Goal: Find contact information: Obtain details needed to contact an individual or organization

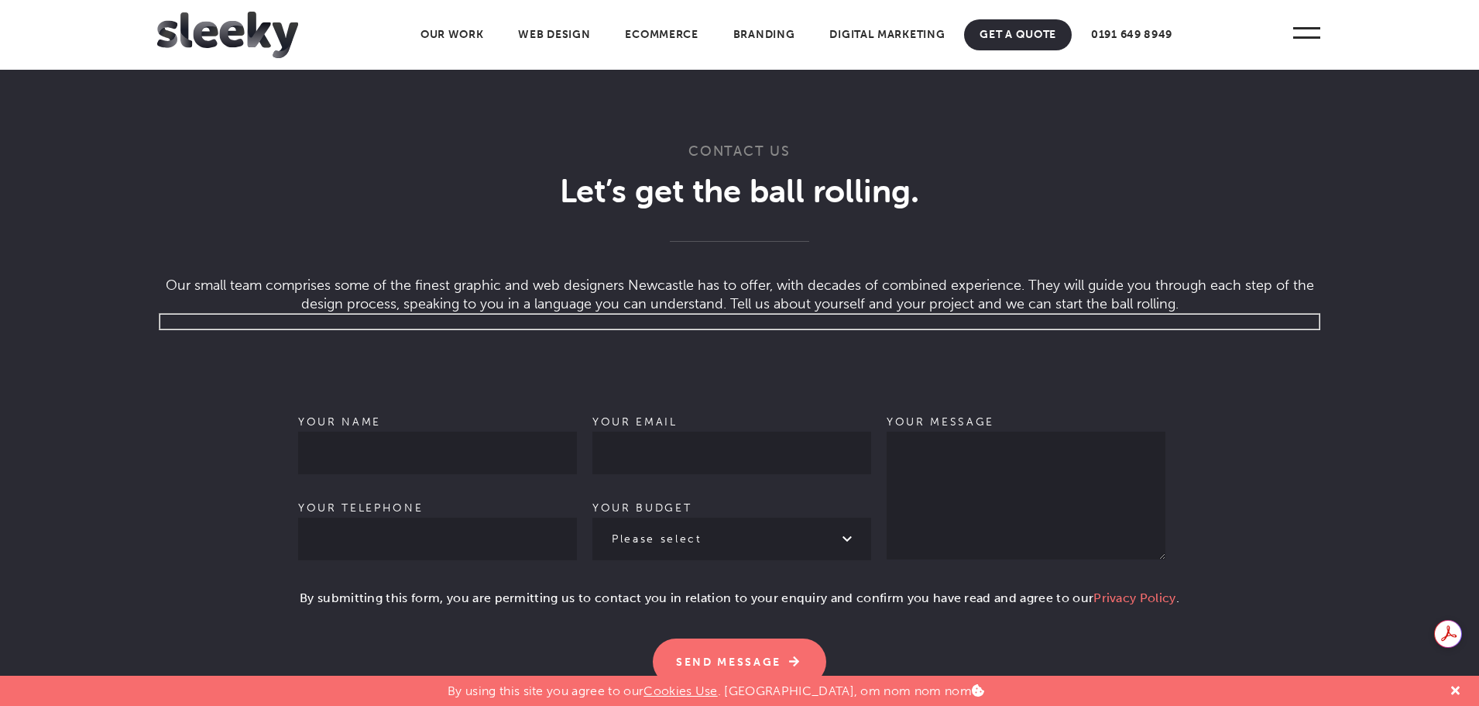
scroll to position [4337, 0]
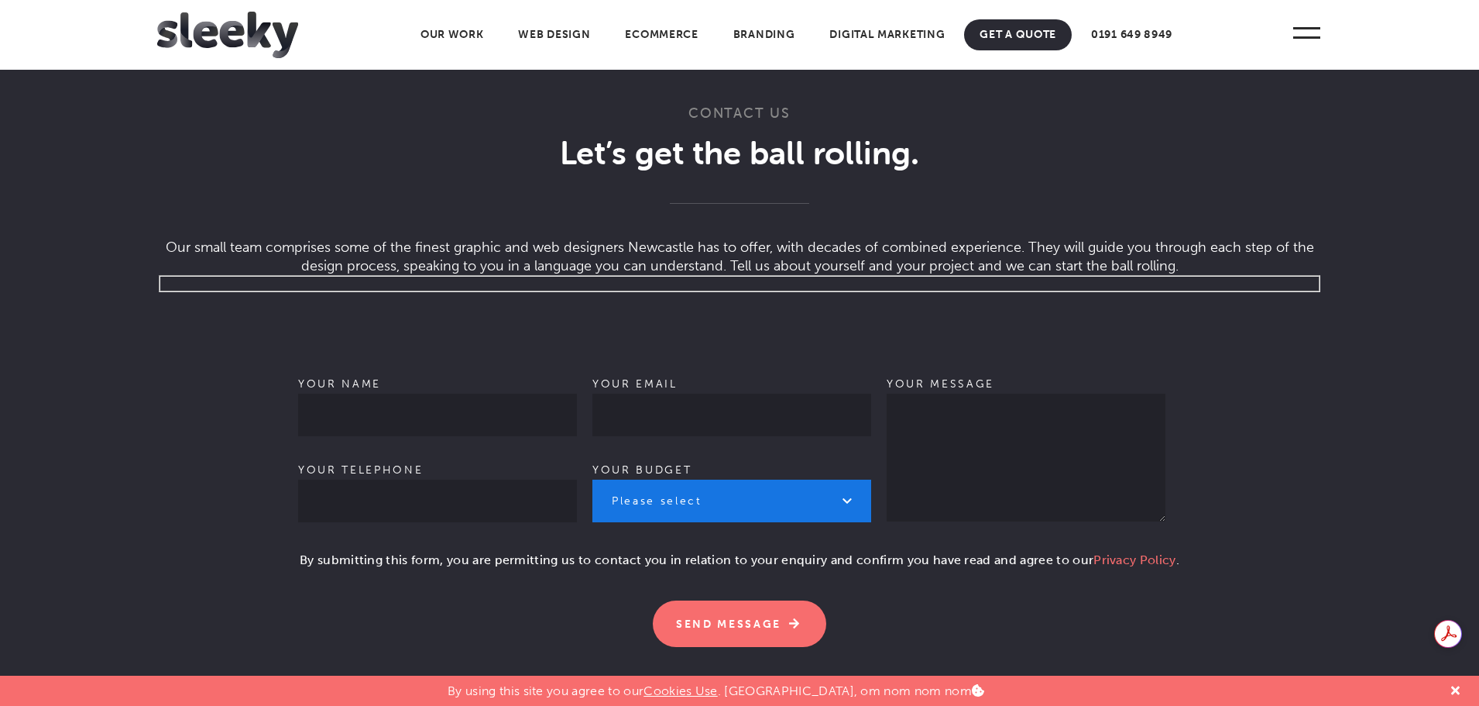
click at [787, 506] on select "Please select £1k - £2k £2k - £3k £3k - £4k £4k - £5k £5k - £10k More than £10k" at bounding box center [731, 500] width 279 height 43
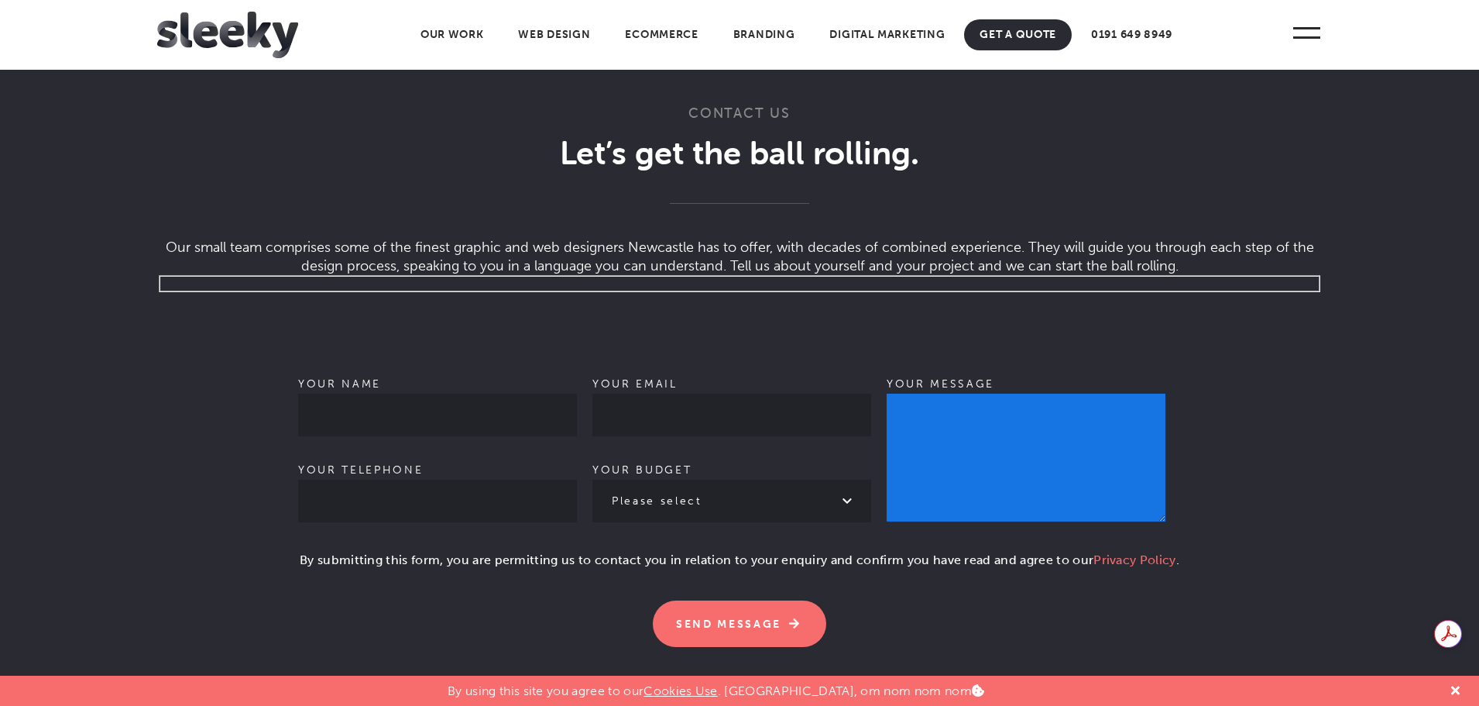
click at [1090, 521] on textarea "Your message" at bounding box center [1026, 457] width 279 height 128
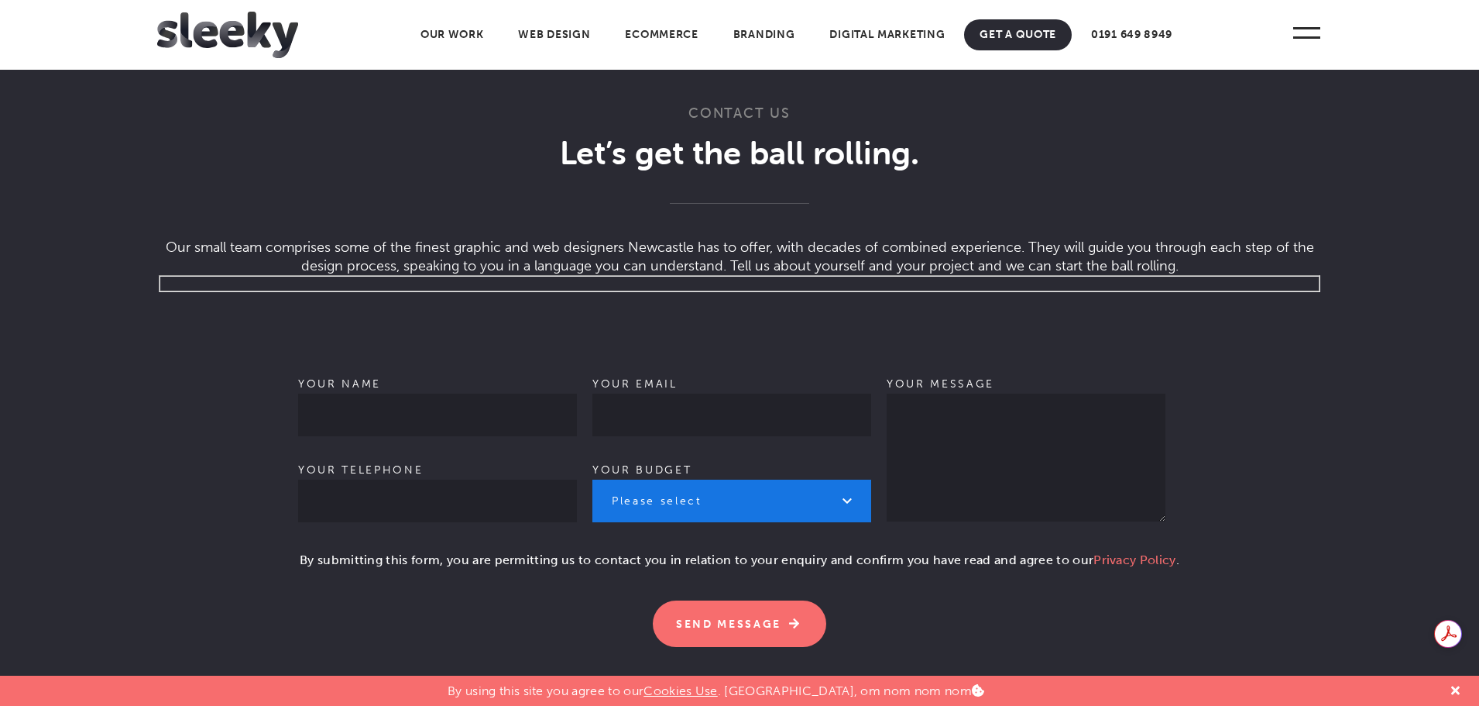
click at [810, 504] on select "Please select £1k - £2k £2k - £3k £3k - £4k £4k - £5k £5k - £10k More than £10k" at bounding box center [731, 500] width 279 height 43
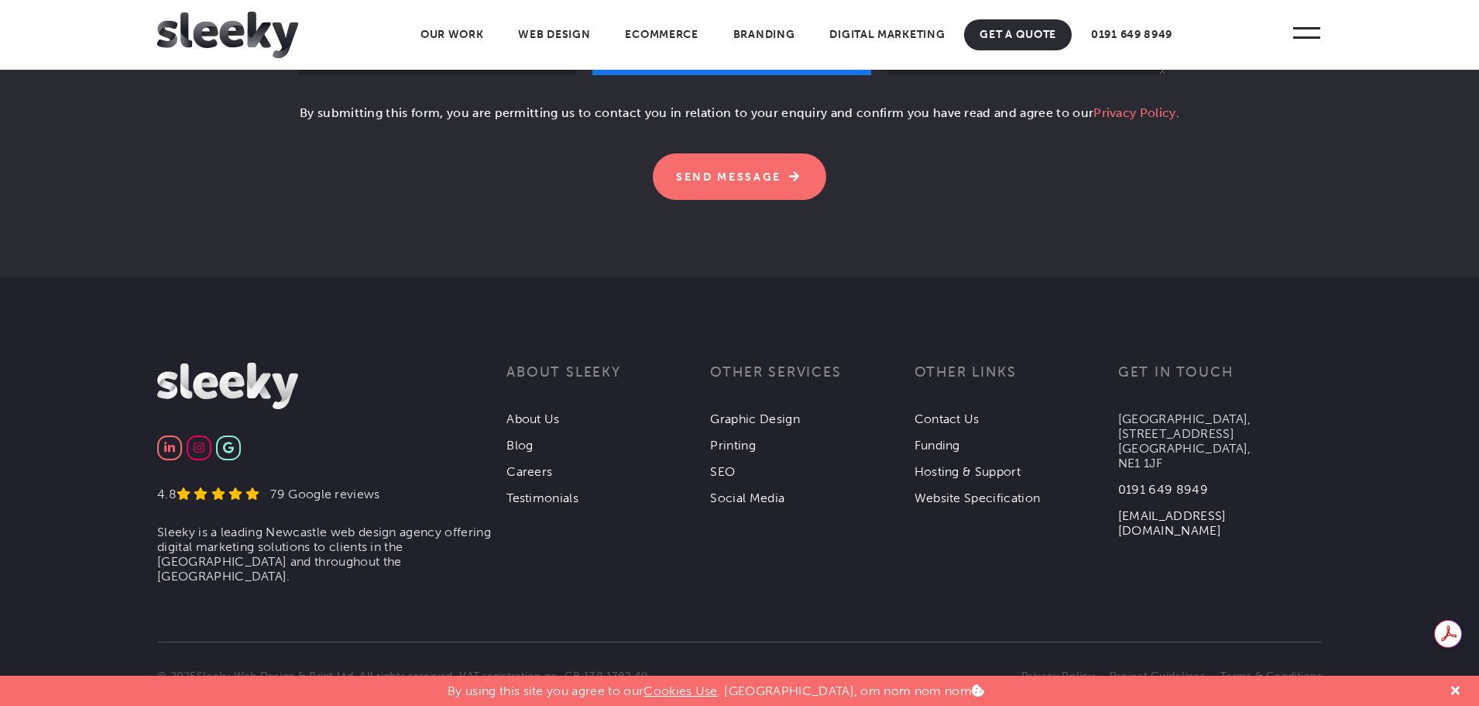
scroll to position [4802, 0]
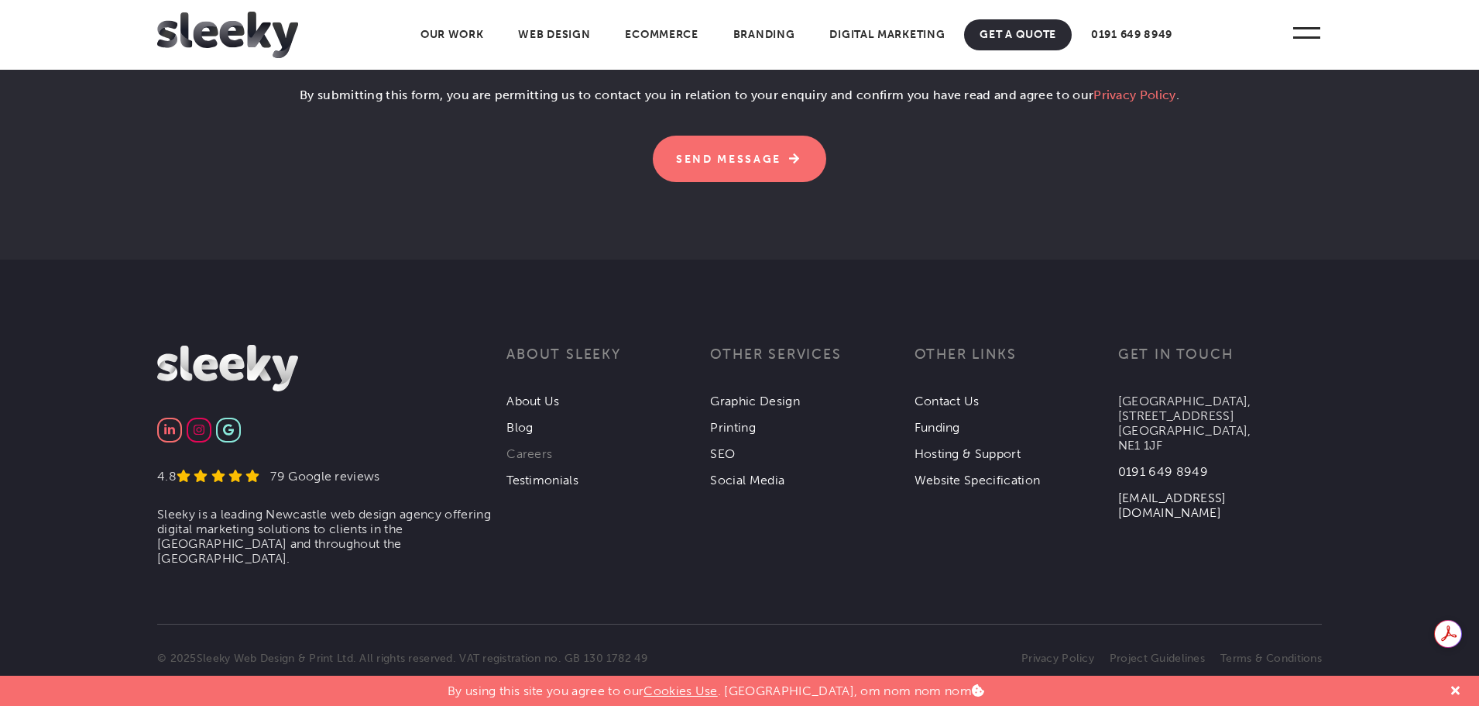
click at [536, 458] on link "Careers" at bounding box center [529, 453] width 46 height 15
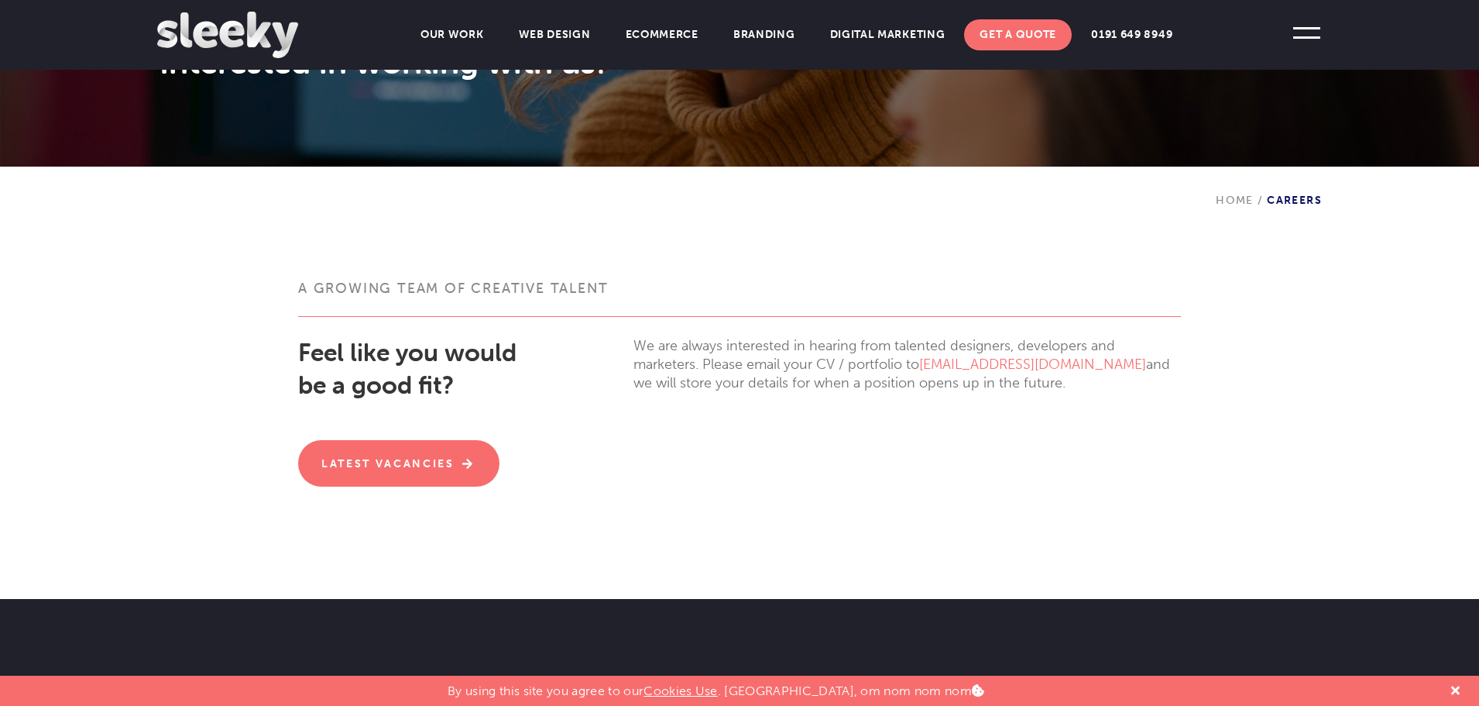
scroll to position [310, 0]
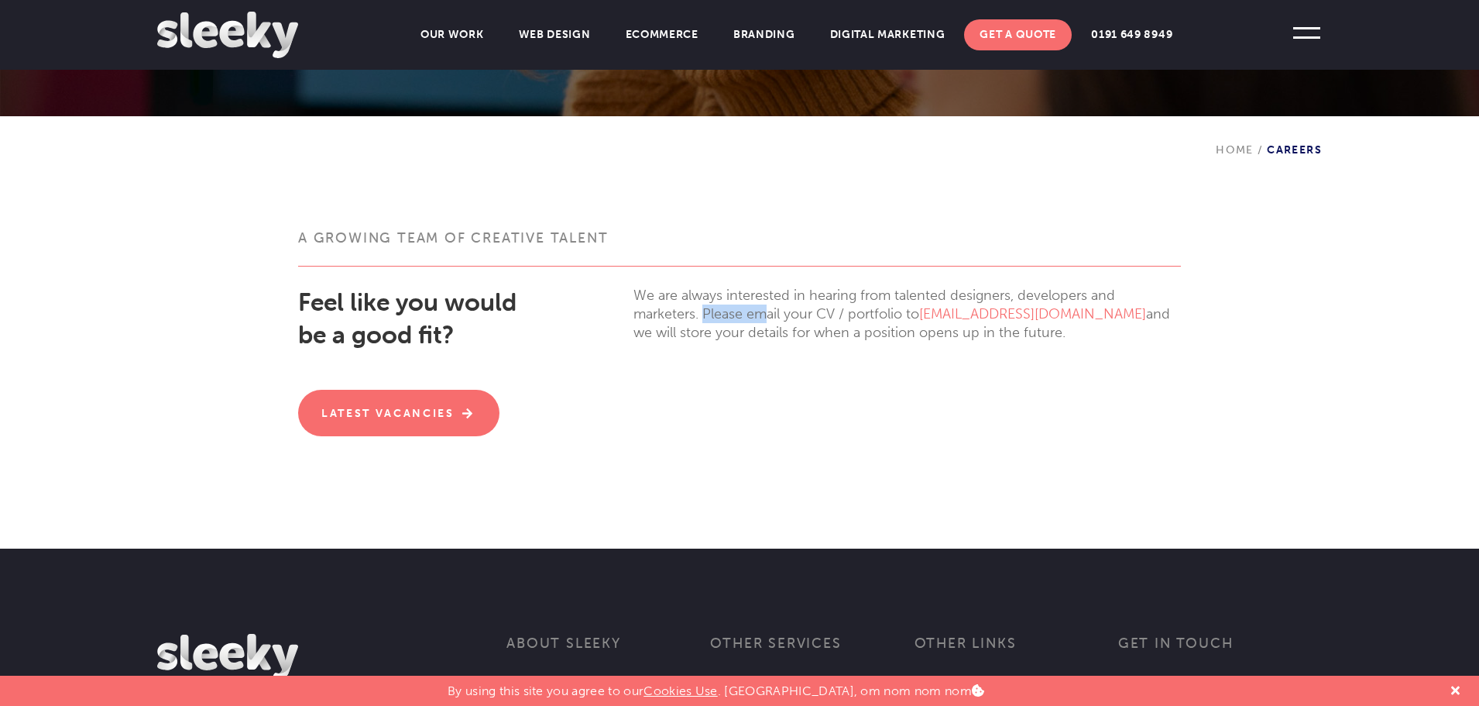
drag, startPoint x: 706, startPoint y: 311, endPoint x: 770, endPoint y: 307, distance: 64.4
click at [770, 307] on p "We are always interested in hearing from talented designers, developers and mar…" at bounding box center [907, 314] width 548 height 56
click at [743, 316] on p "We are always interested in hearing from talented designers, developers and mar…" at bounding box center [907, 314] width 548 height 56
drag, startPoint x: 1040, startPoint y: 310, endPoint x: 927, endPoint y: 311, distance: 113.1
click at [927, 311] on p "We are always interested in hearing from talented designers, developers and mar…" at bounding box center [907, 314] width 548 height 56
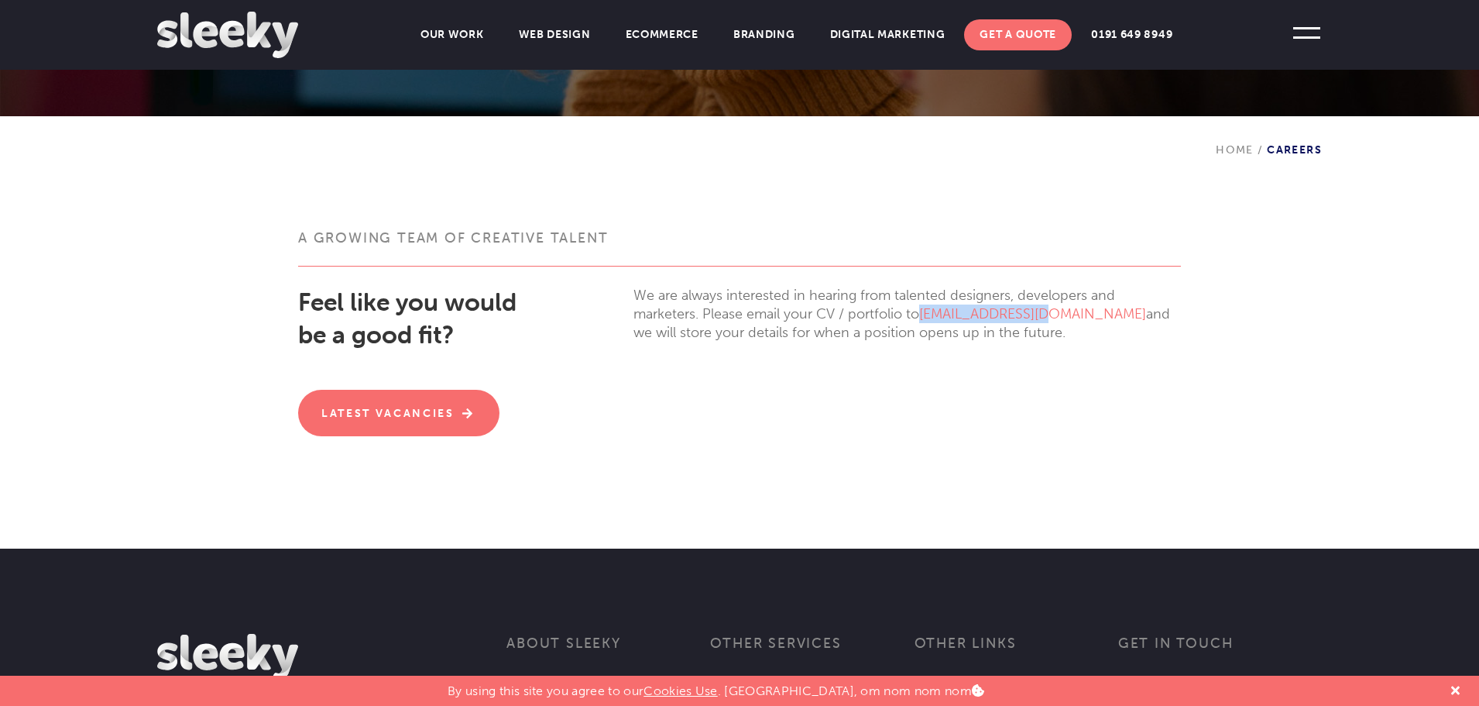
copy link "[EMAIL_ADDRESS][DOMAIN_NAME]"
